Goal: Task Accomplishment & Management: Use online tool/utility

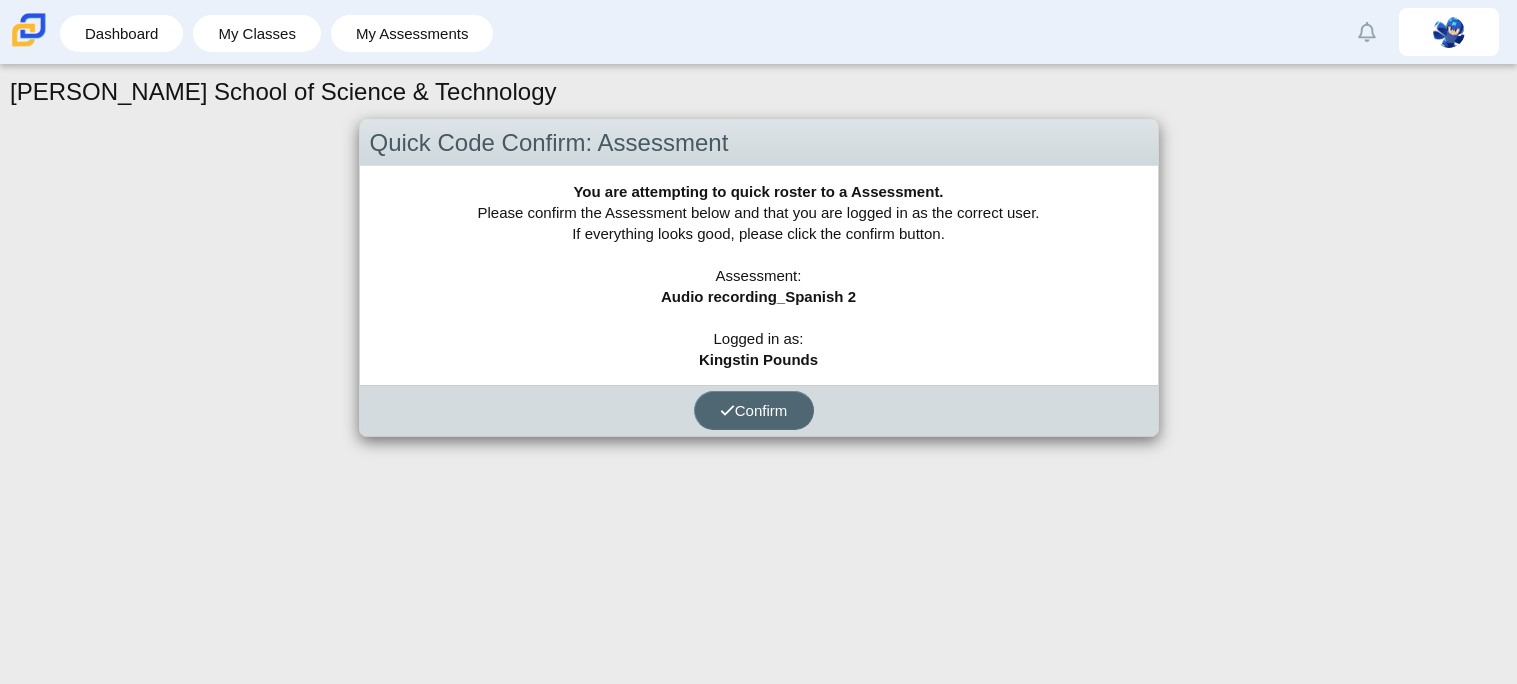
click at [725, 411] on use "submit" at bounding box center [727, 410] width 13 height 10
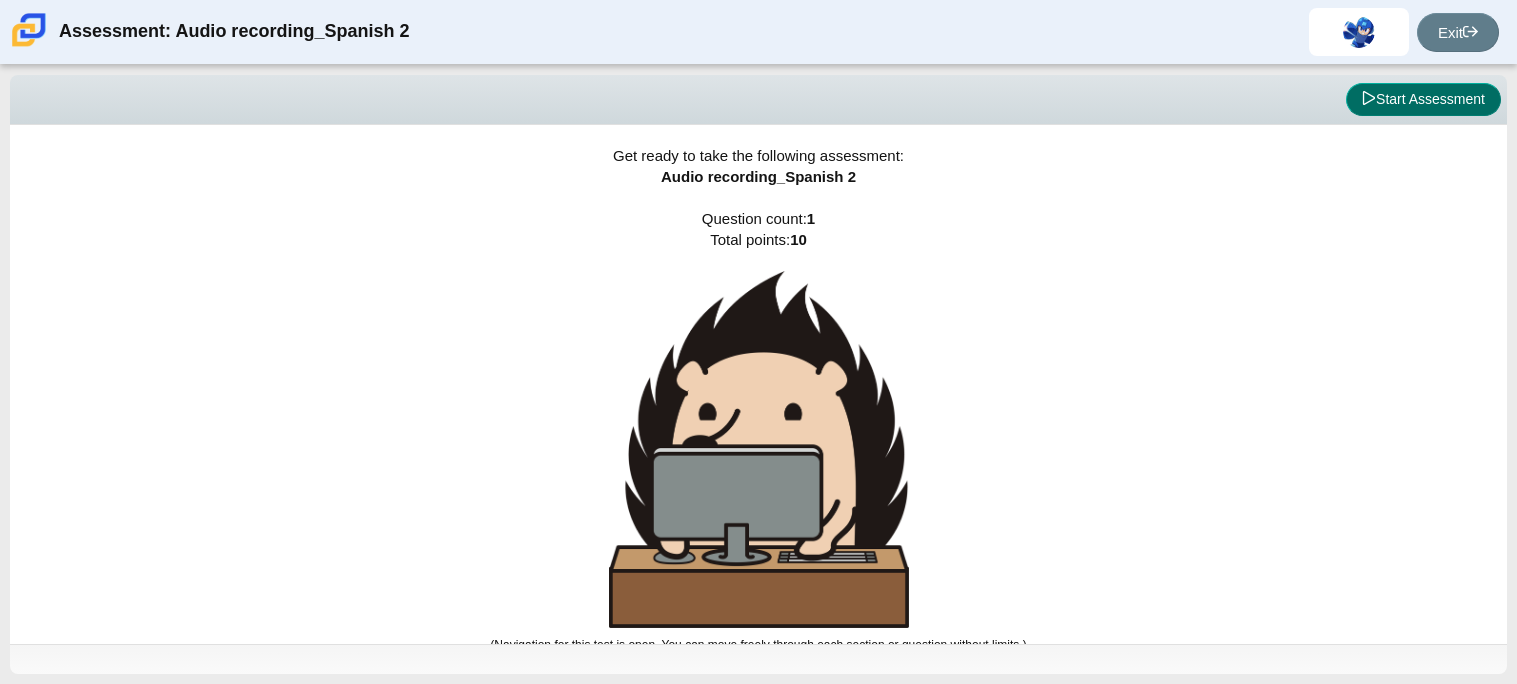
click at [1392, 85] on button "Start Assessment" at bounding box center [1423, 100] width 155 height 34
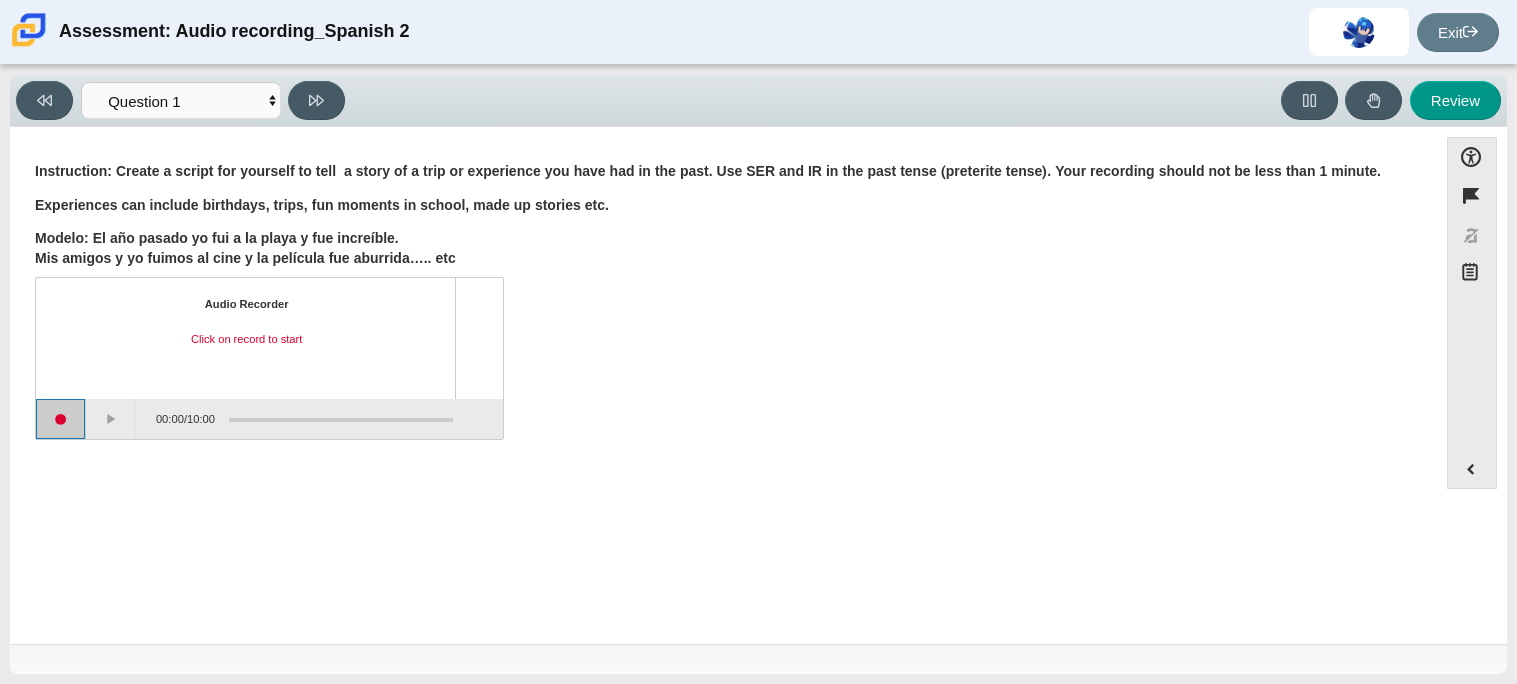
click at [56, 418] on button "Start recording" at bounding box center [61, 419] width 50 height 40
click at [62, 414] on button "Stop recording" at bounding box center [61, 419] width 50 height 40
click at [313, 118] on button at bounding box center [316, 100] width 57 height 39
select select "review"
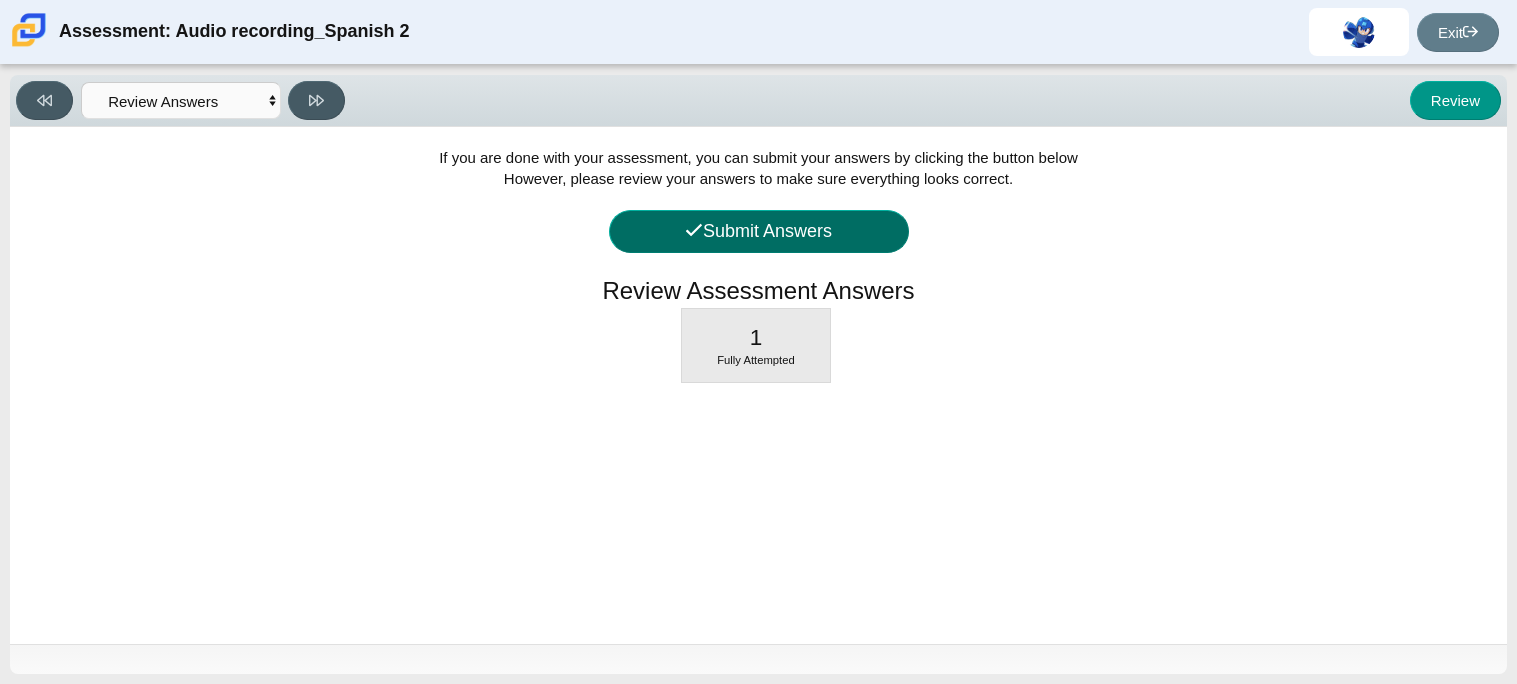
click at [718, 213] on button "Submit Answers" at bounding box center [759, 231] width 300 height 43
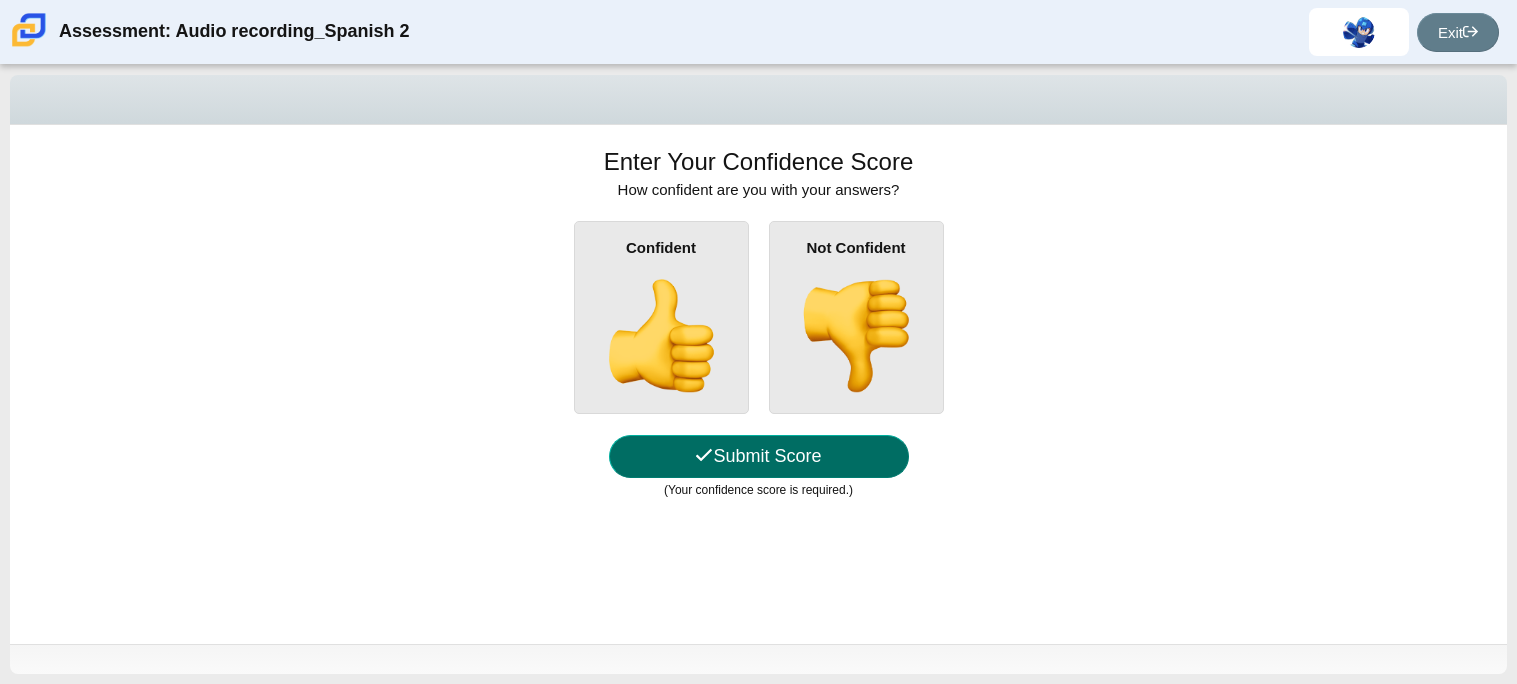
click at [709, 458] on button "Submit Score" at bounding box center [759, 456] width 300 height 43
click at [716, 241] on div "Confident" at bounding box center [661, 317] width 175 height 193
click at [0, 0] on input "Confident" at bounding box center [0, 0] width 0 height 0
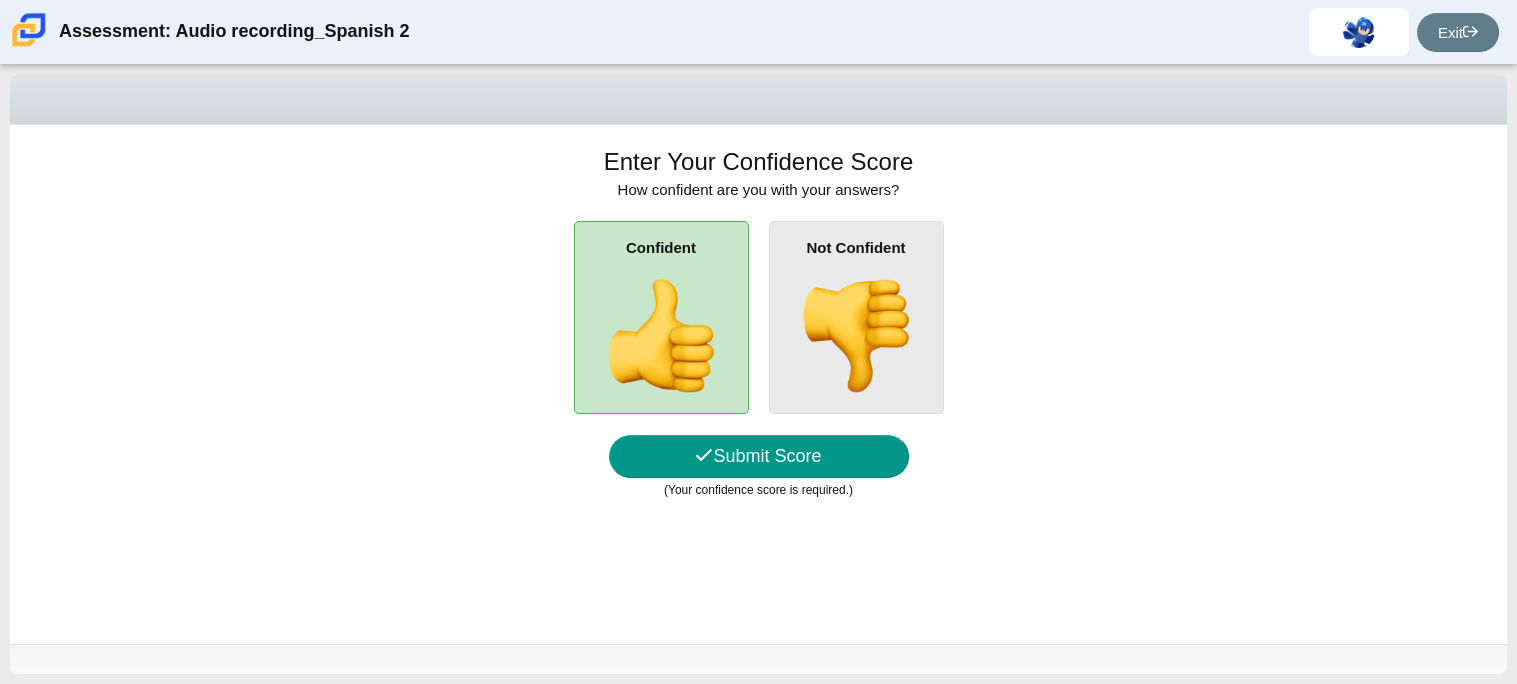
click at [846, 345] on img at bounding box center [856, 336] width 114 height 114
click at [0, 0] on input "Not Confident" at bounding box center [0, 0] width 0 height 0
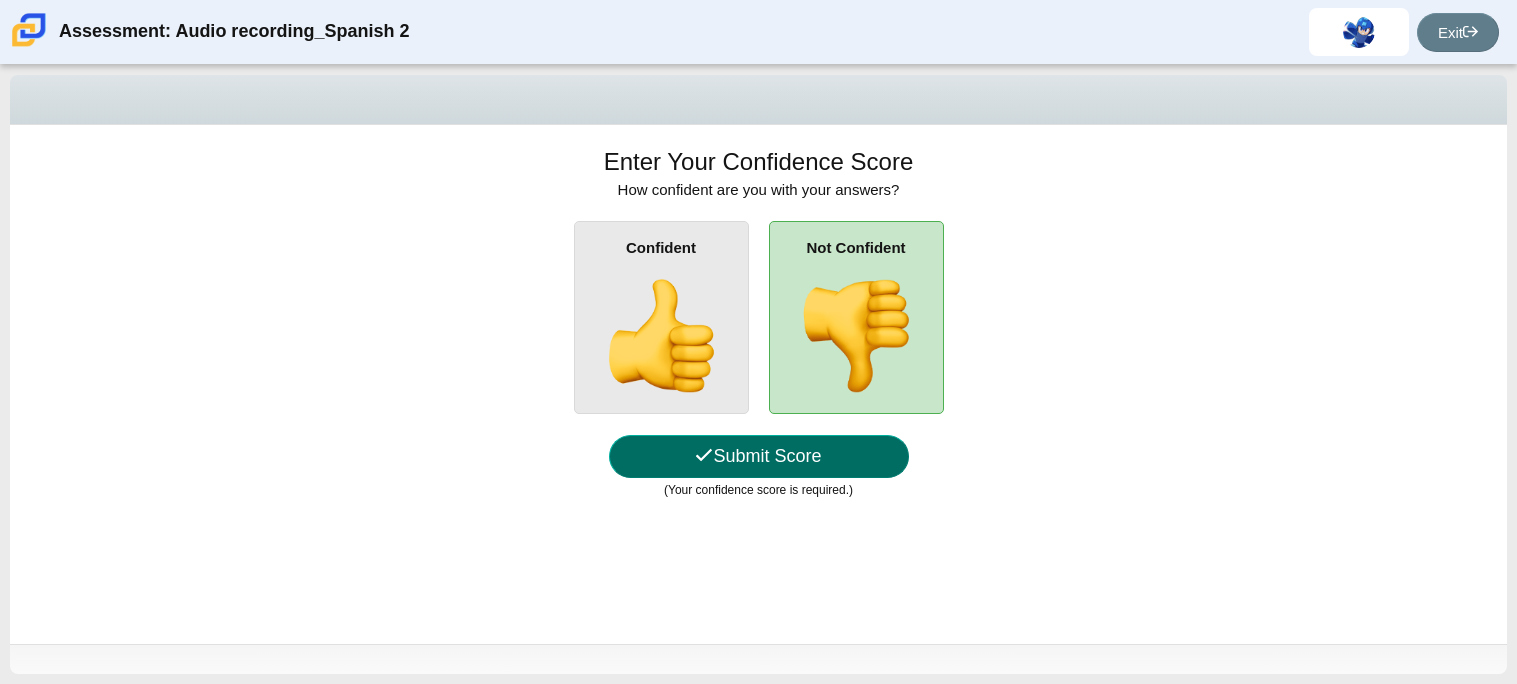
click at [727, 456] on button "Submit Score" at bounding box center [759, 456] width 300 height 43
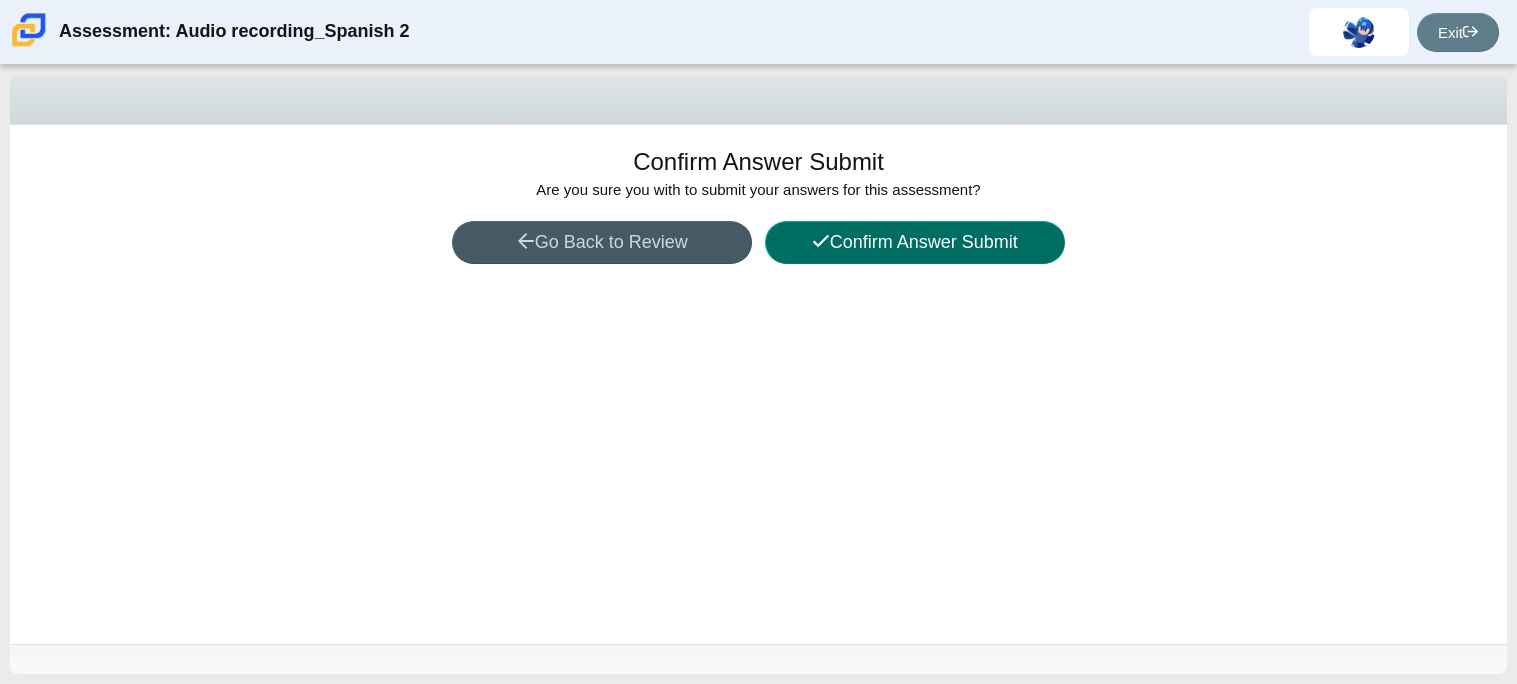
click at [906, 250] on button "Confirm Answer Submit" at bounding box center [915, 242] width 300 height 43
